Goal: Check status: Check status

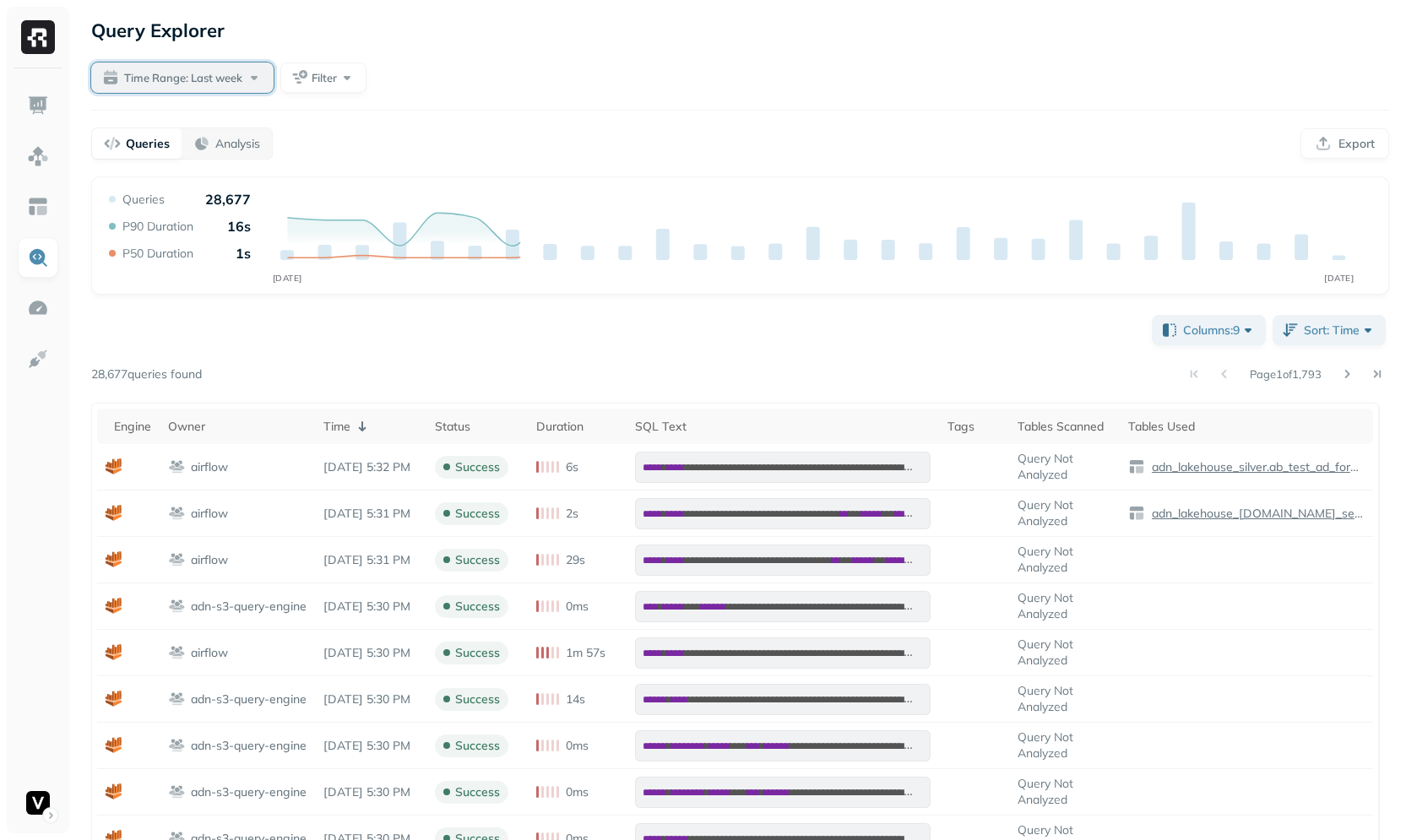
click at [145, 87] on button "Time Range: Last week" at bounding box center [182, 77] width 183 height 31
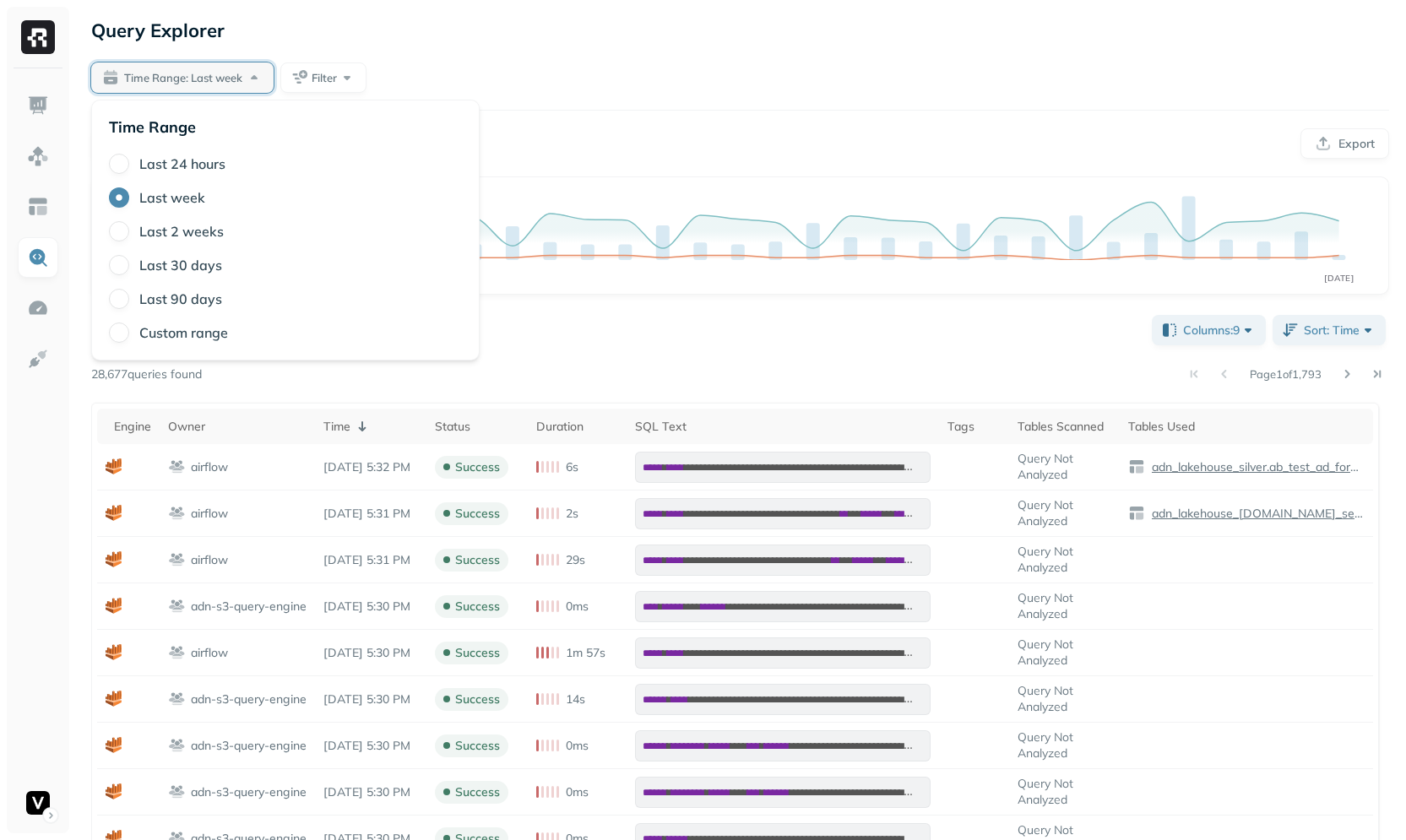
type button "3"
click at [585, 59] on div "**********" at bounding box center [740, 619] width 1331 height 1239
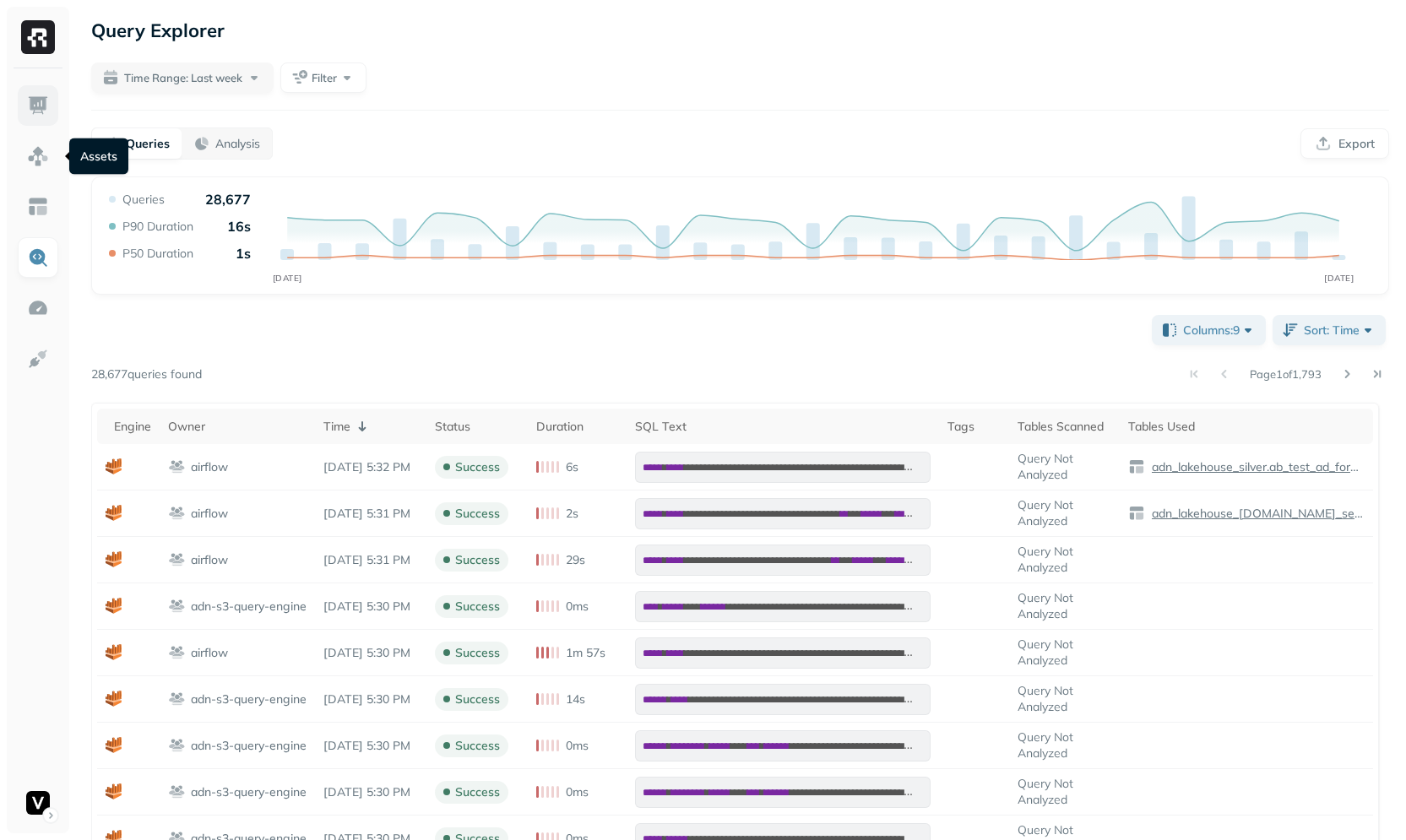
click at [39, 102] on img at bounding box center [37, 105] width 22 height 22
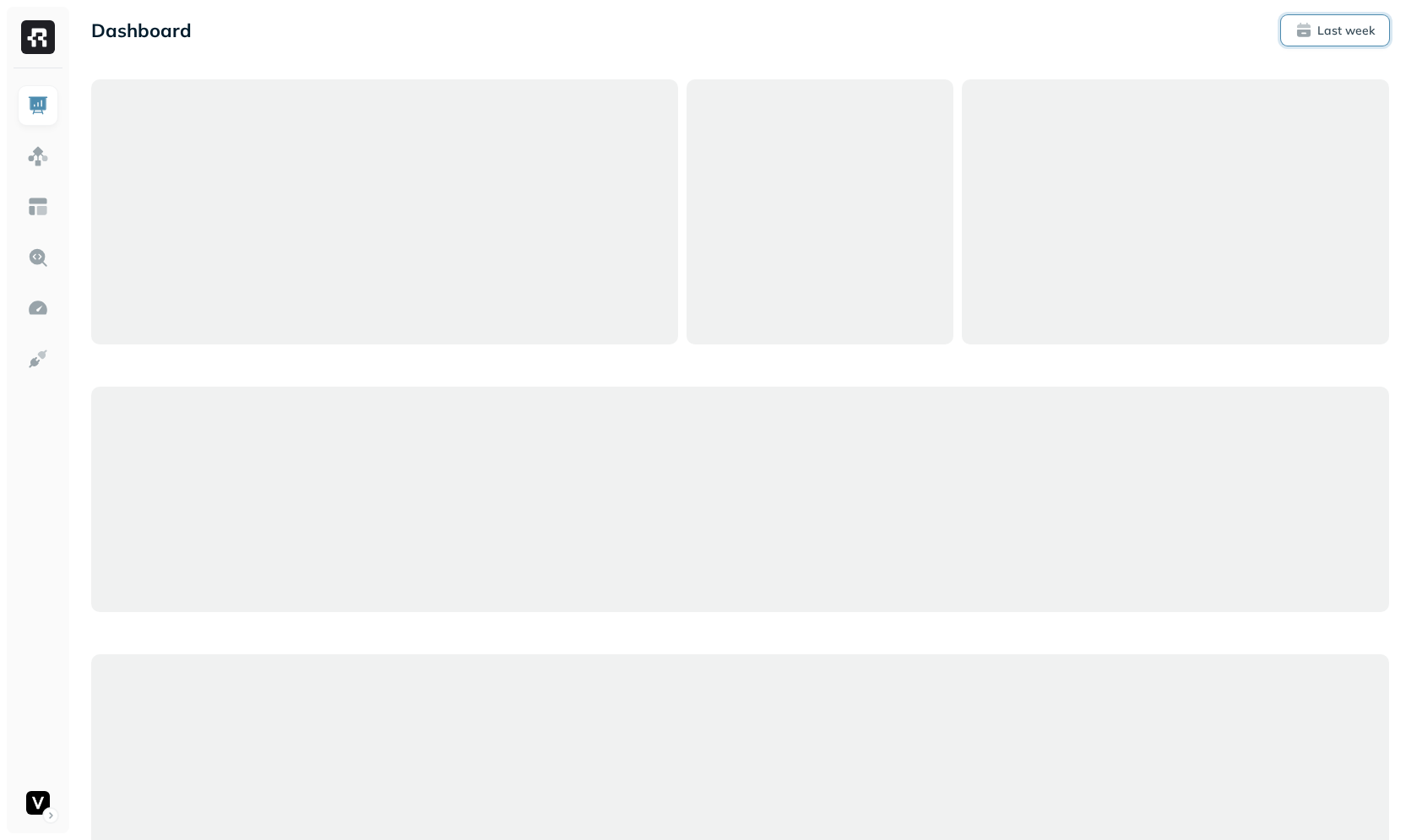
click at [1324, 40] on button "Last week" at bounding box center [1334, 31] width 108 height 31
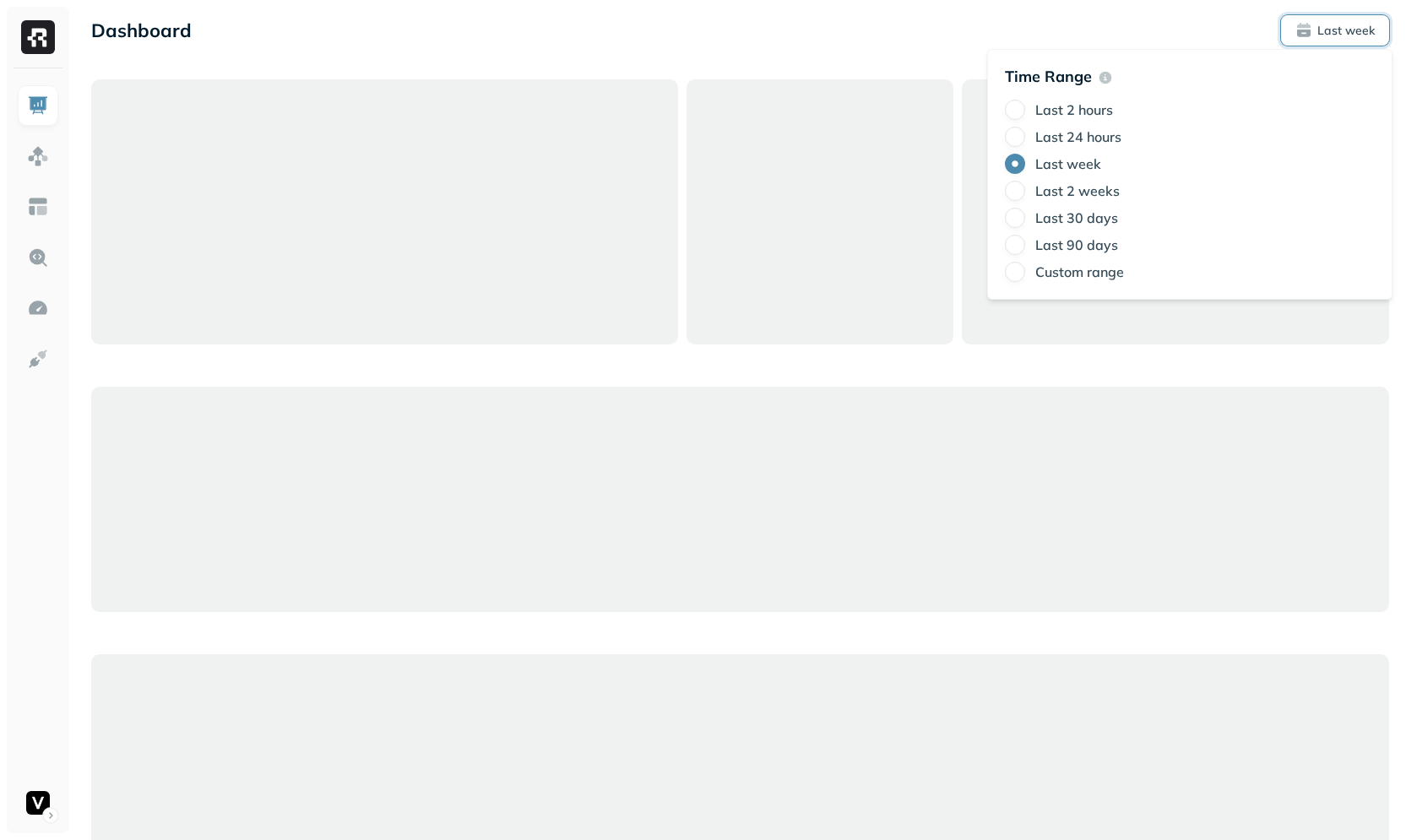
click at [1063, 145] on div "Last 24 hours" at bounding box center [1189, 137] width 370 height 20
click at [1064, 133] on label "Last 24 hours" at bounding box center [1078, 137] width 86 height 17
click at [1026, 133] on button "Last 24 hours" at bounding box center [1014, 137] width 20 height 20
click at [634, 40] on div "Dashboard Last 24 hours" at bounding box center [740, 31] width 1298 height 31
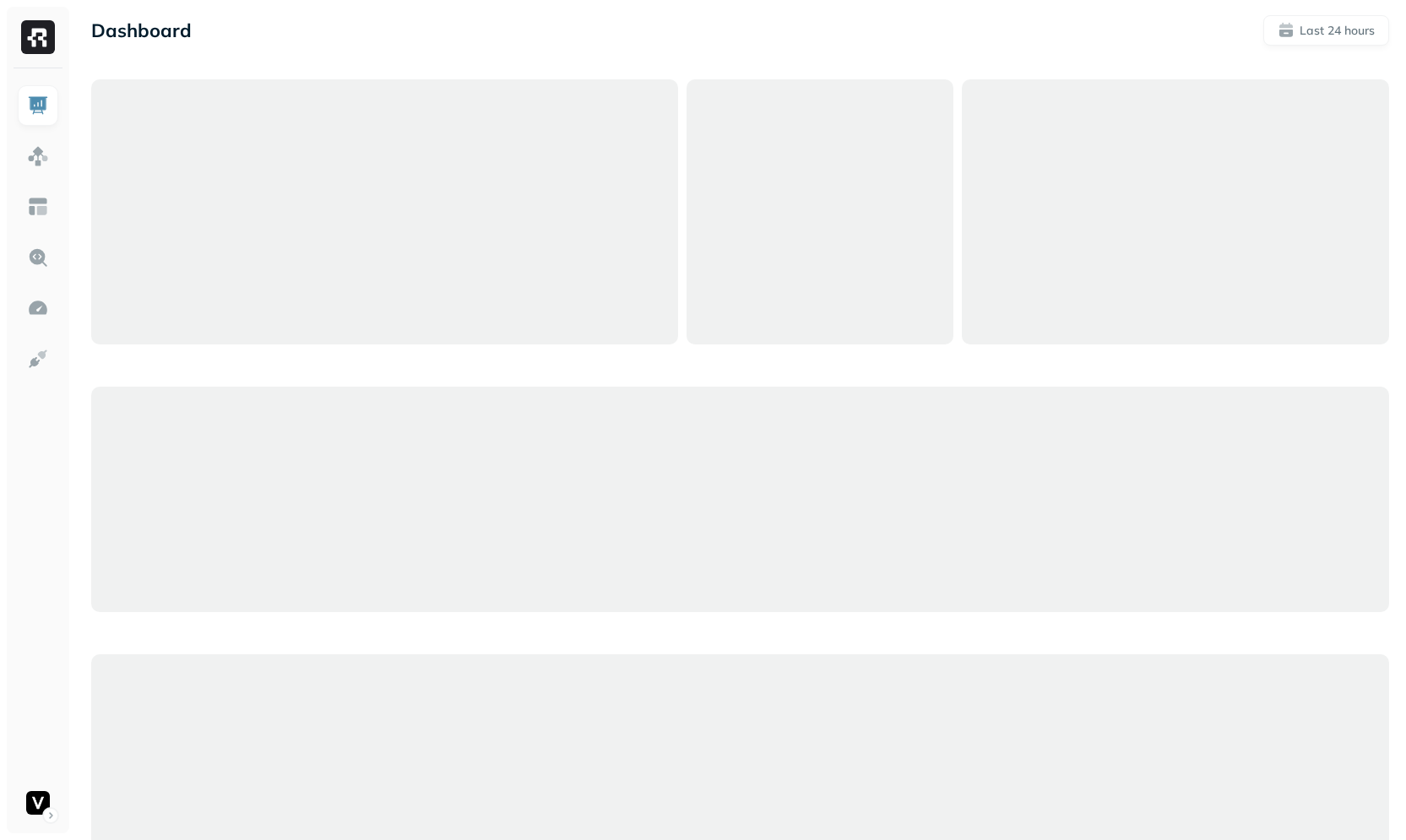
click at [382, 74] on div "Dashboard Last 24 hours" at bounding box center [740, 467] width 1331 height 935
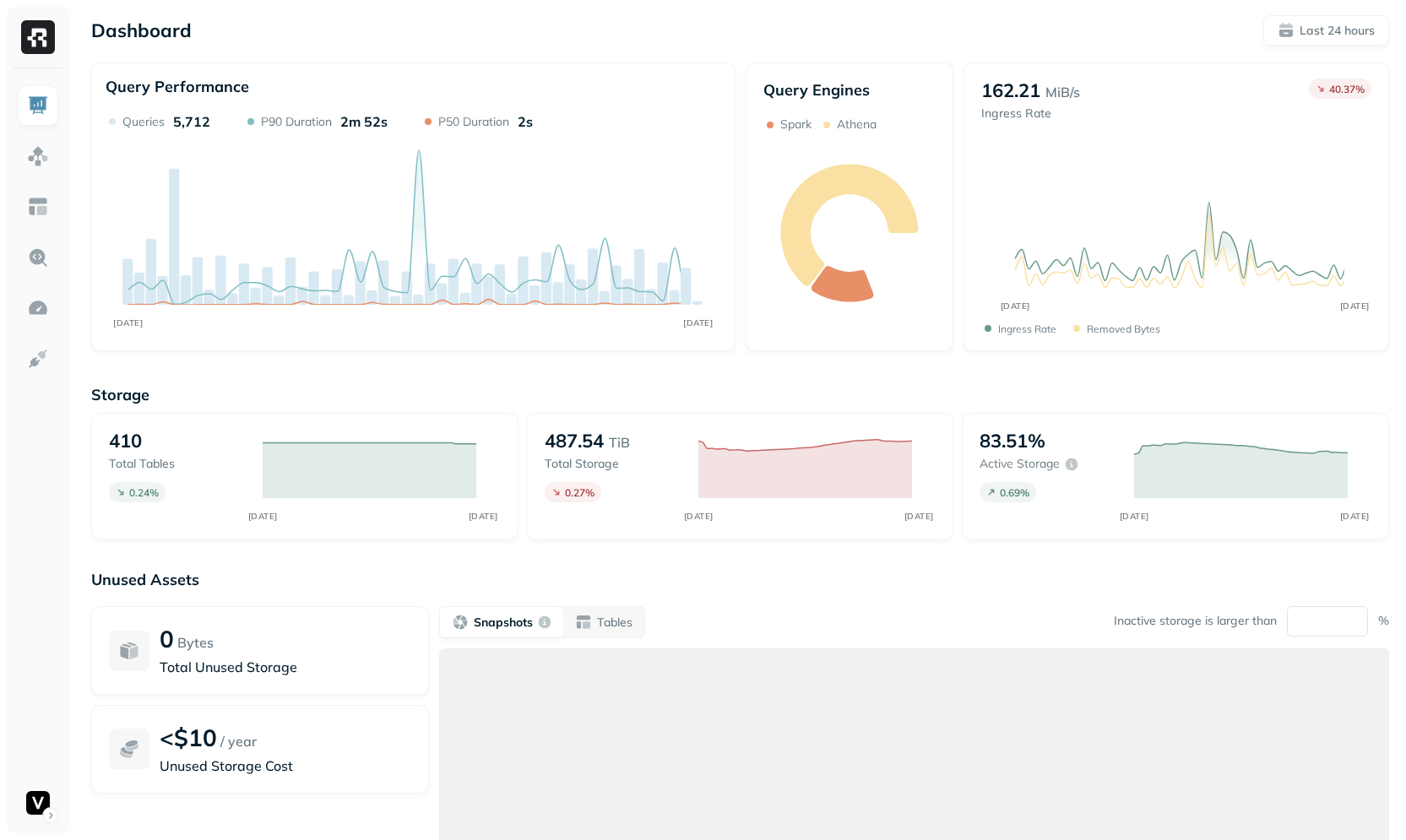
click at [382, 75] on div "Query Performance OCT 08 OCT 09 Queries 5,712 P90 Duration 2m 52s P50 Duration …" at bounding box center [413, 206] width 644 height 289
click at [36, 262] on img at bounding box center [37, 257] width 22 height 22
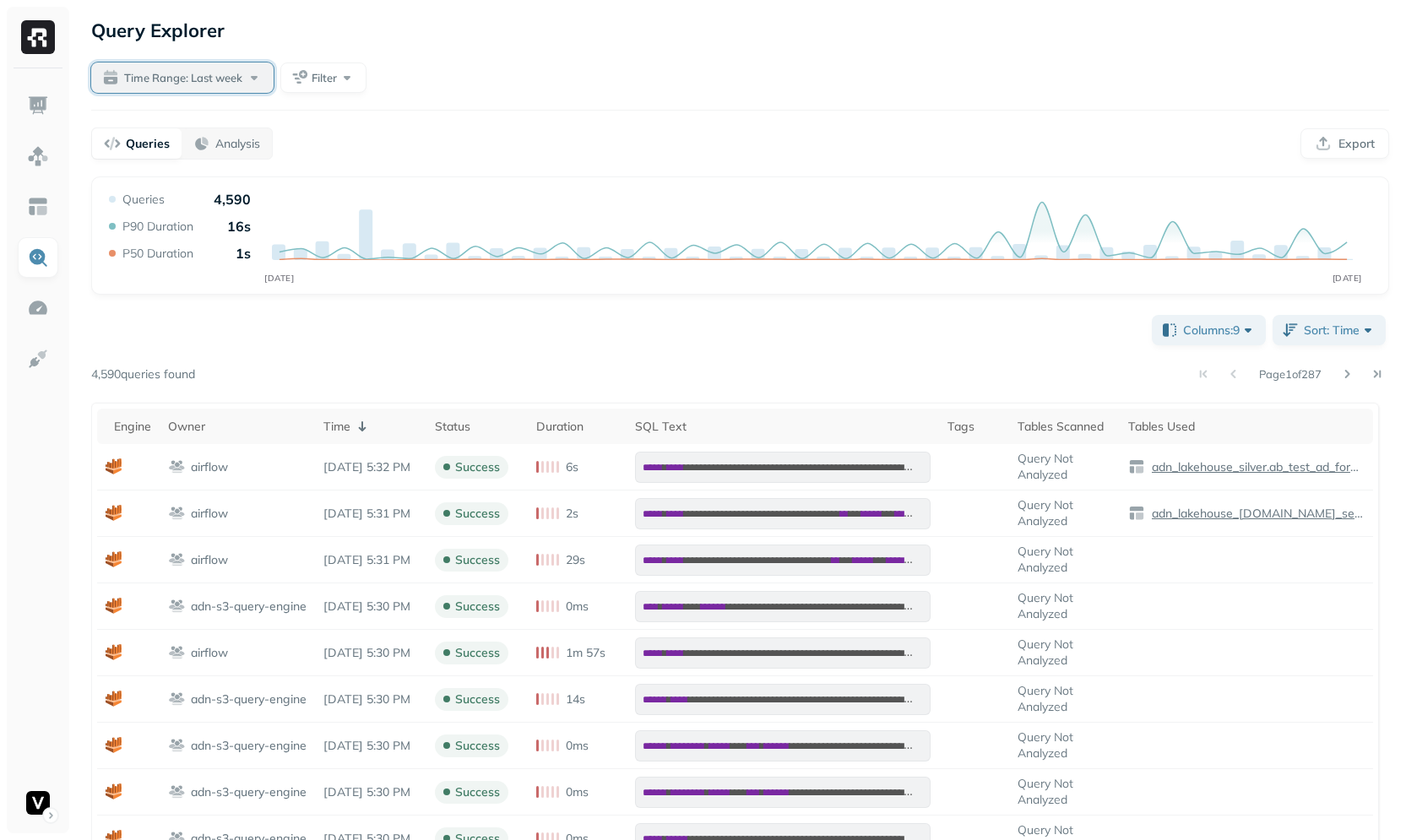
click at [214, 83] on span "Time Range: Last week" at bounding box center [184, 77] width 119 height 16
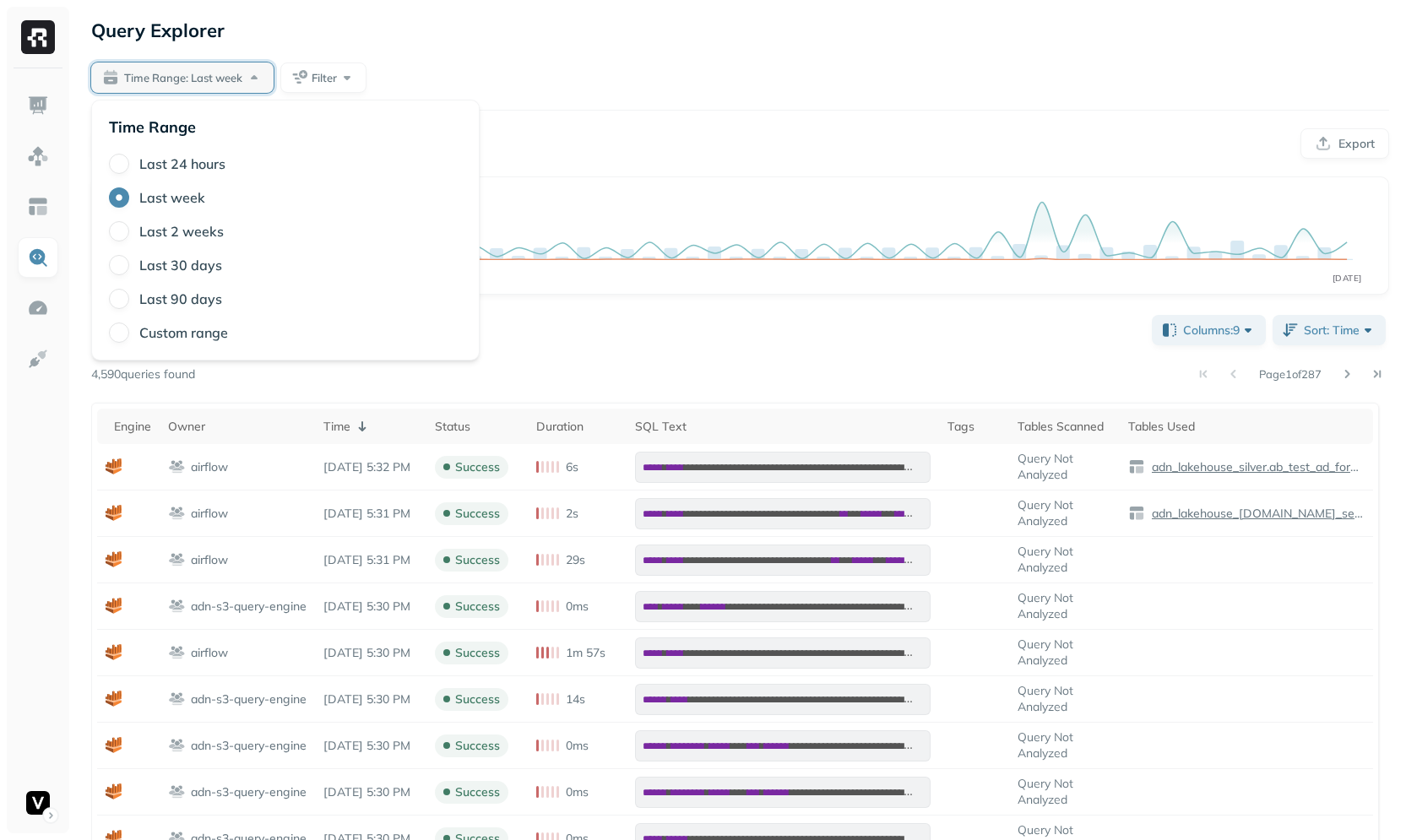
click at [513, 90] on div "Time Range: Last week Filter" at bounding box center [740, 77] width 1298 height 31
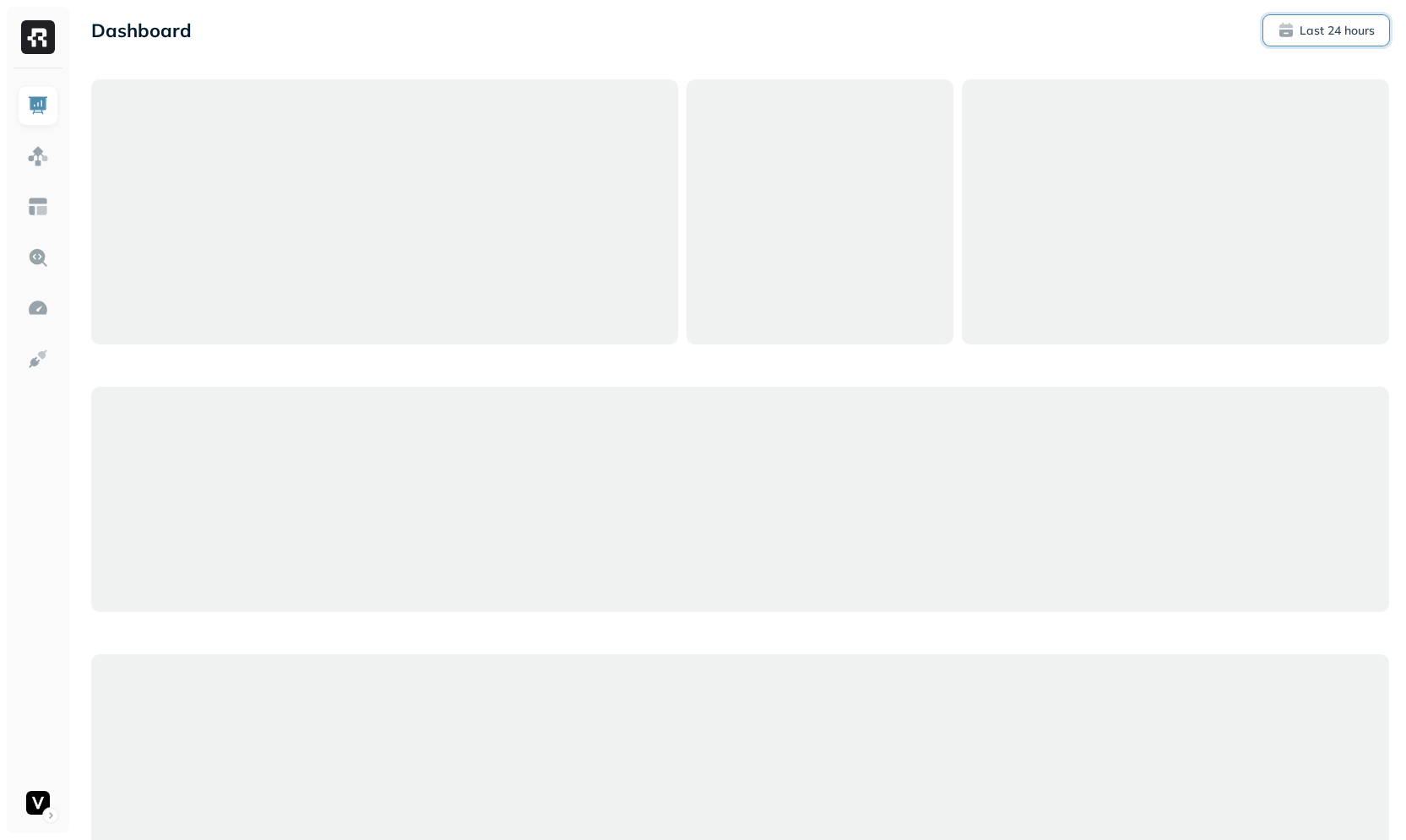
click at [1358, 39] on button "Last 24 hours" at bounding box center [1327, 31] width 126 height 31
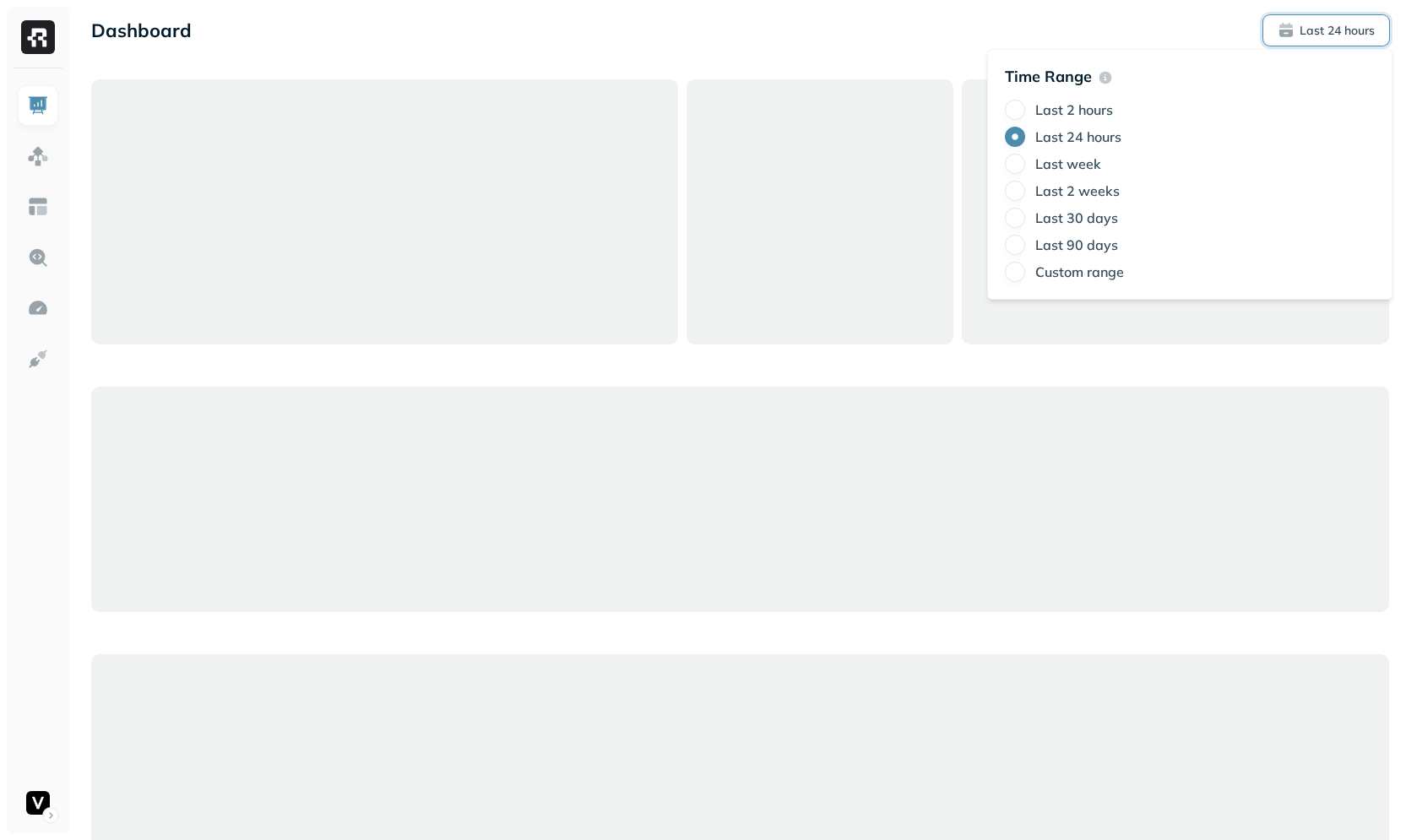
click at [801, 31] on div "Dashboard Last 24 hours" at bounding box center [740, 31] width 1298 height 31
